Goal: Find specific fact: Find specific fact

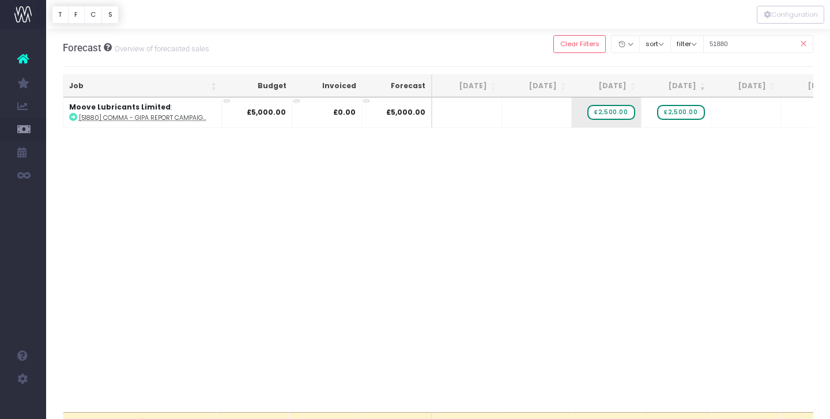
click at [735, 46] on input "51880" at bounding box center [759, 44] width 111 height 18
type input "51872"
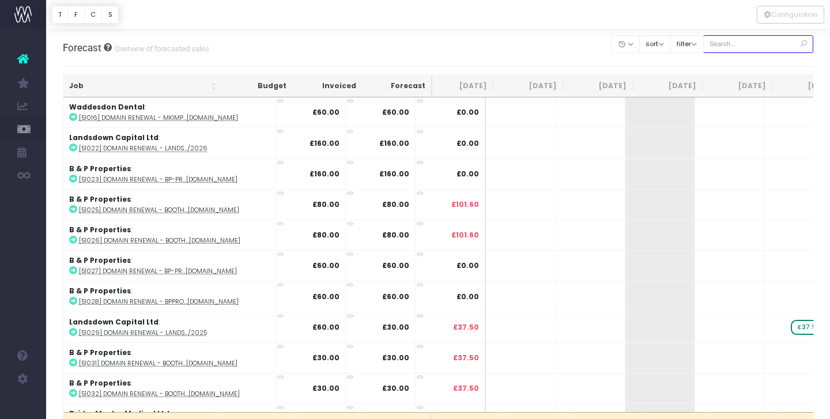
click at [748, 39] on input "text" at bounding box center [759, 44] width 111 height 18
paste input "51872"
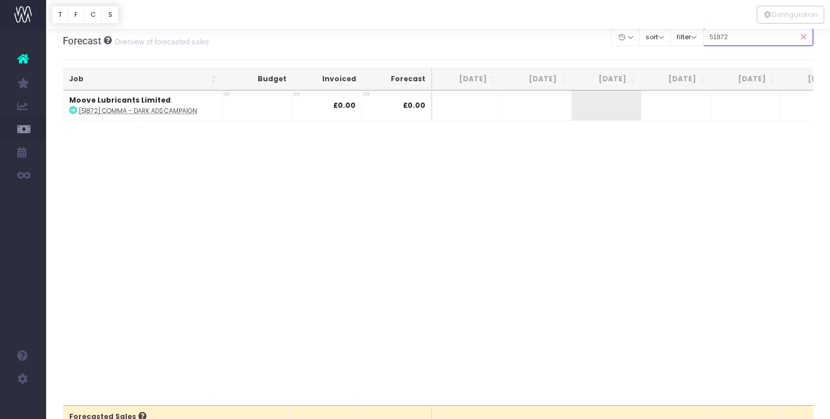
scroll to position [8, 0]
type input "51872"
